Goal: Task Accomplishment & Management: Manage account settings

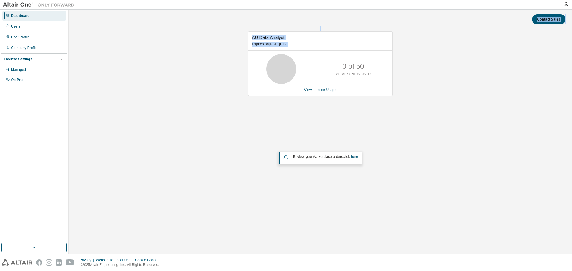
drag, startPoint x: 193, startPoint y: 18, endPoint x: 311, endPoint y: 55, distance: 123.3
click at [313, 56] on div "Contact Sales AU Data Analyst Expires on [DATE] UTC 0 of 50 ALTAIR UNITS USED V…" at bounding box center [319, 132] width 497 height 239
click at [230, 37] on div "AU Data Analyst Expires on [DATE] UTC 0 of 50 ALTAIR UNITS USED View License Us…" at bounding box center [319, 119] width 497 height 176
drag, startPoint x: 252, startPoint y: 35, endPoint x: 399, endPoint y: 101, distance: 161.4
click at [399, 101] on div "AU Data Analyst Expires on [DATE] UTC 0 of 50 ALTAIR UNITS USED View License Us…" at bounding box center [319, 119] width 497 height 176
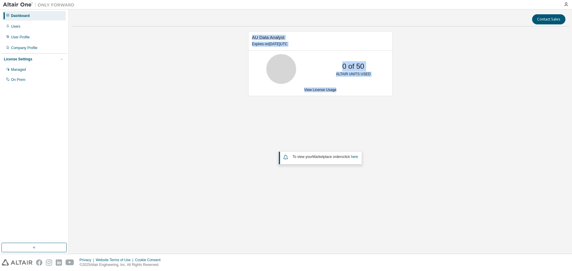
click at [481, 109] on div "AU Data Analyst Expires on [DATE] UTC 0 of 50 ALTAIR UNITS USED View License Us…" at bounding box center [319, 119] width 497 height 176
drag, startPoint x: 349, startPoint y: 76, endPoint x: 362, endPoint y: 75, distance: 12.9
click at [362, 75] on p "ALTAIR UNITS USED" at bounding box center [353, 74] width 35 height 5
click at [444, 109] on div "AU Data Analyst Expires on [DATE] UTC 0 of 50 ALTAIR UNITS USED View License Us…" at bounding box center [319, 119] width 497 height 176
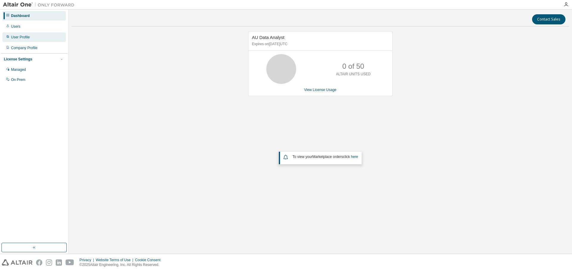
click at [19, 35] on div "User Profile" at bounding box center [20, 37] width 19 height 5
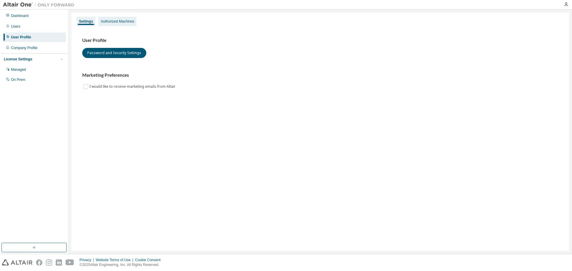
click at [114, 24] on div "Authorized Machines" at bounding box center [117, 21] width 33 height 5
